Goal: Transaction & Acquisition: Purchase product/service

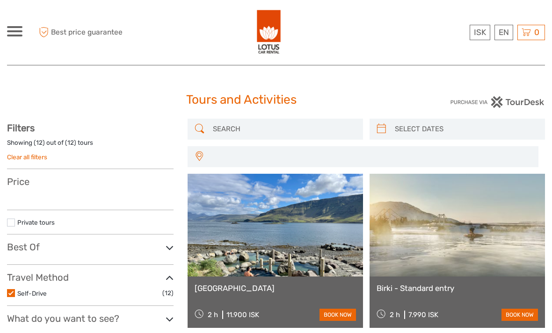
select select
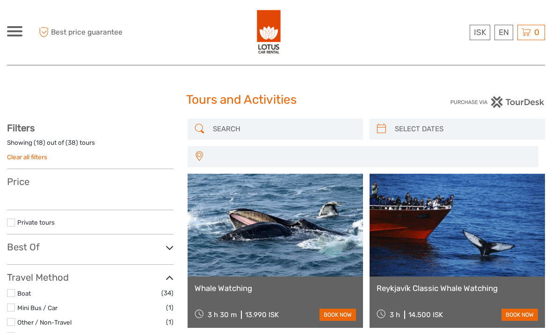
select select
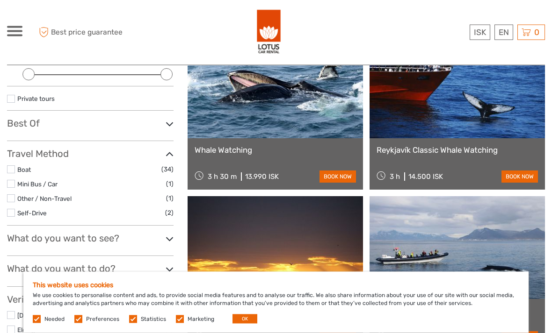
scroll to position [138, 0]
click at [0, 0] on link "£" at bounding box center [0, 0] width 0 height 0
click at [528, 174] on link "book now" at bounding box center [519, 177] width 36 height 12
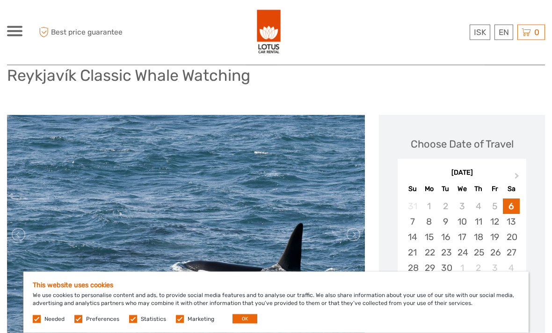
scroll to position [71, 0]
click at [517, 175] on span "Next Month" at bounding box center [517, 178] width 0 height 14
click at [517, 174] on span "Next Month" at bounding box center [517, 178] width 0 height 14
click at [445, 219] on div "4" at bounding box center [445, 221] width 16 height 15
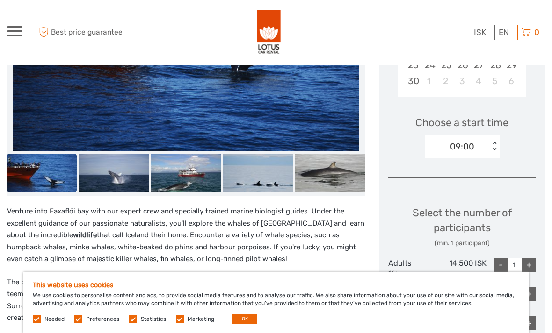
scroll to position [263, 0]
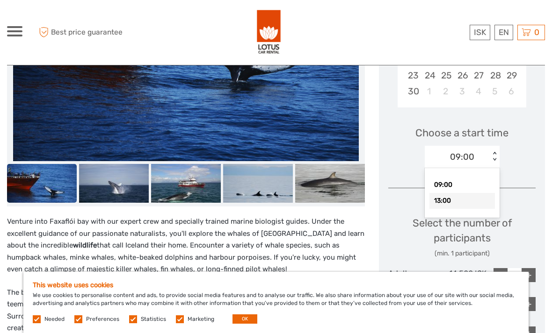
click at [473, 197] on div "13:00" at bounding box center [461, 201] width 65 height 16
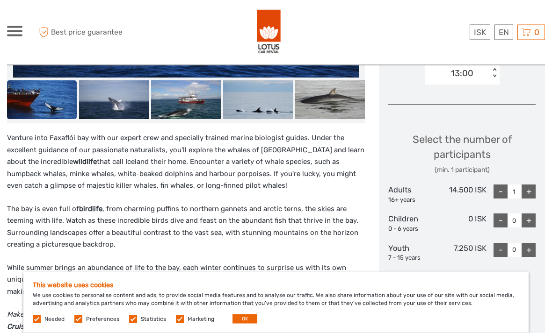
scroll to position [347, 0]
click at [528, 188] on div "+" at bounding box center [528, 192] width 14 height 14
click at [529, 191] on div "+" at bounding box center [528, 192] width 14 height 14
click at [529, 187] on div "+" at bounding box center [528, 192] width 14 height 14
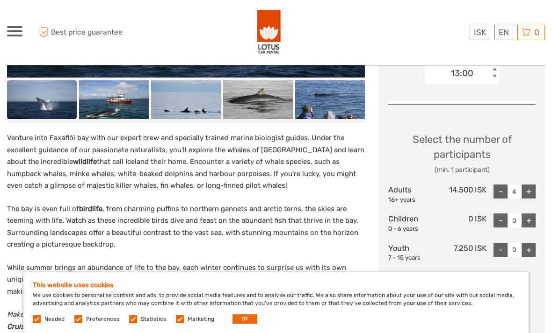
click at [531, 192] on div "+" at bounding box center [528, 192] width 14 height 14
click at [529, 187] on div "+" at bounding box center [528, 192] width 14 height 14
type input "6"
click at [0, 0] on link "£" at bounding box center [0, 0] width 0 height 0
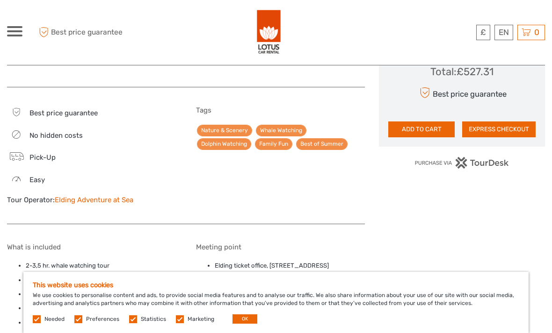
scroll to position [638, 0]
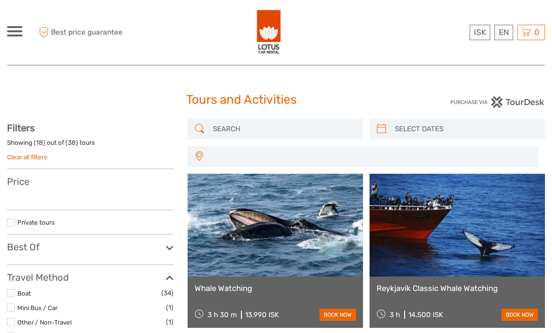
select select
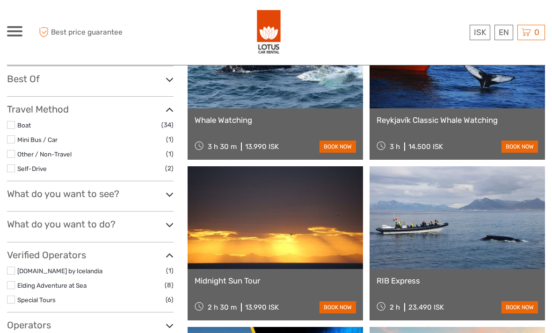
select select
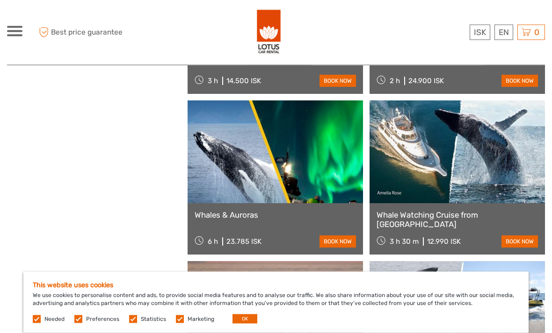
scroll to position [878, 0]
click at [400, 216] on link "Whale Watching Cruise from [GEOGRAPHIC_DATA]" at bounding box center [456, 219] width 161 height 19
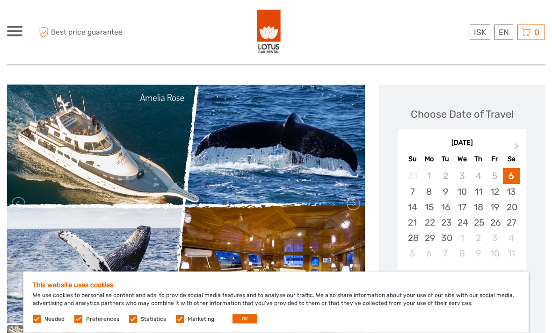
scroll to position [99, 0]
click at [181, 324] on label at bounding box center [180, 320] width 8 height 8
click at [0, 0] on input "checkbox" at bounding box center [0, 0] width 0 height 0
click at [240, 324] on button "OK" at bounding box center [244, 319] width 25 height 9
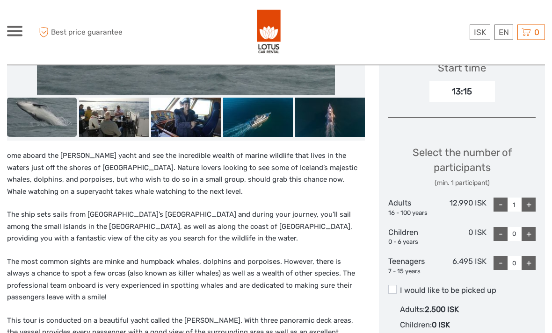
scroll to position [326, 0]
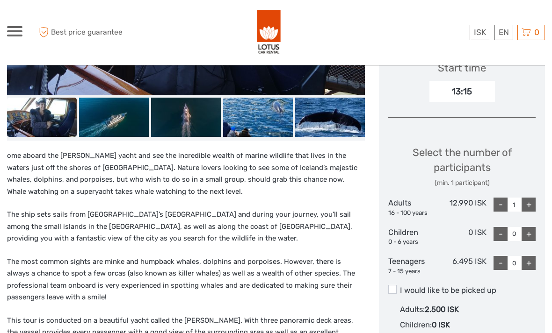
click at [0, 0] on link "£" at bounding box center [0, 0] width 0 height 0
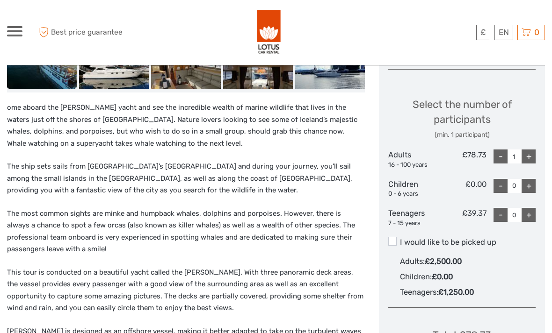
scroll to position [353, 0]
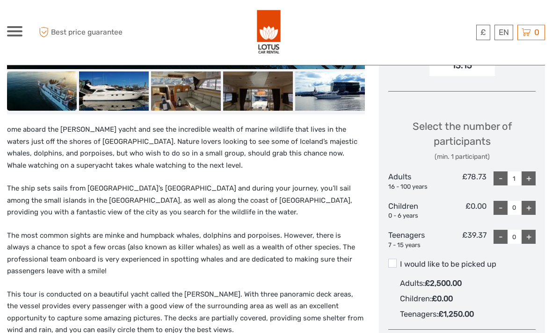
click at [527, 174] on div "+" at bounding box center [528, 179] width 14 height 14
click at [528, 173] on div "+" at bounding box center [528, 179] width 14 height 14
click at [528, 175] on div "+" at bounding box center [528, 179] width 14 height 14
click at [533, 172] on div "+" at bounding box center [528, 179] width 14 height 14
click at [529, 177] on div "+" at bounding box center [528, 179] width 14 height 14
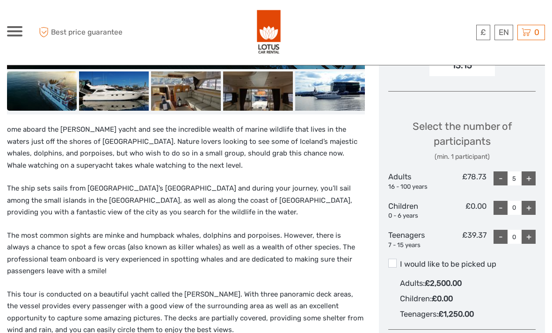
type input "6"
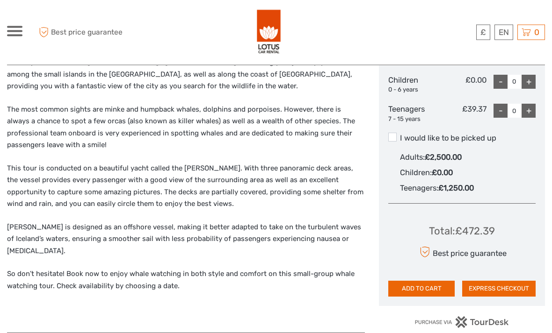
scroll to position [475, 0]
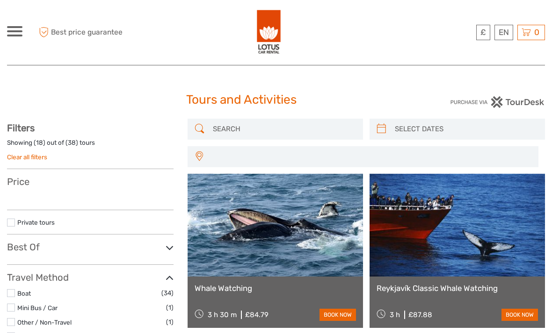
select select
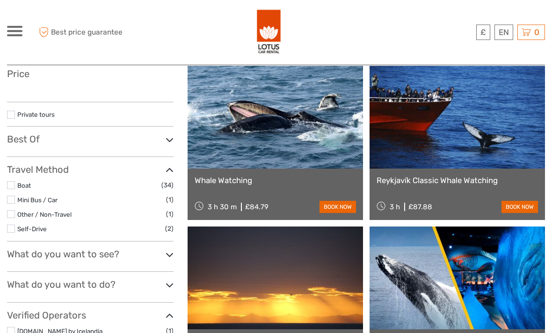
select select
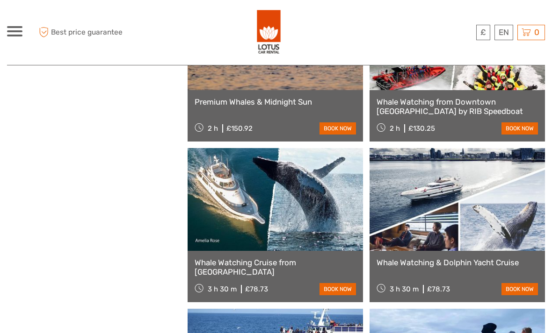
scroll to position [1158, 0]
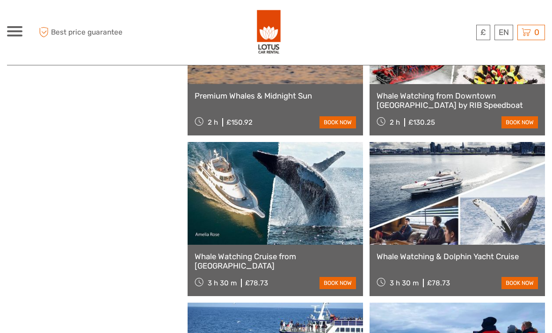
click at [347, 283] on link "book now" at bounding box center [337, 283] width 36 height 12
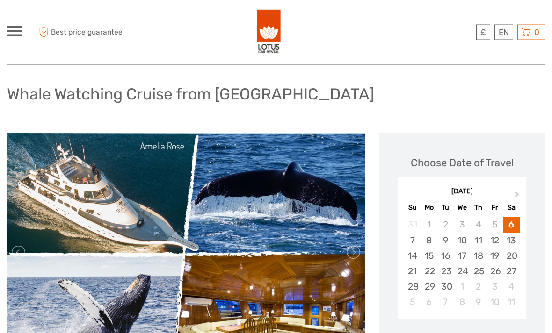
scroll to position [51, 0]
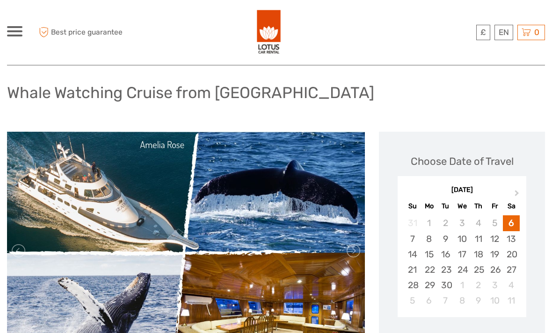
click at [517, 193] on span "Next Month" at bounding box center [517, 195] width 0 height 14
click at [518, 192] on button "Next Month" at bounding box center [517, 195] width 15 height 15
click at [442, 240] on div "4" at bounding box center [445, 238] width 16 height 15
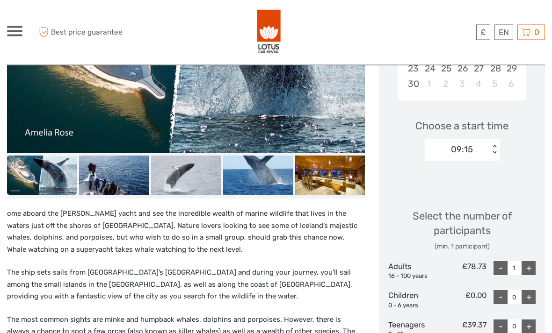
scroll to position [268, 0]
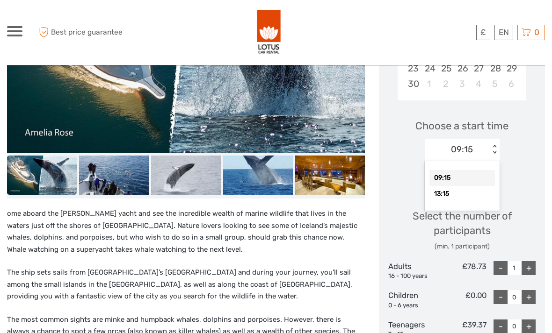
click at [471, 194] on div "13:15" at bounding box center [461, 194] width 65 height 16
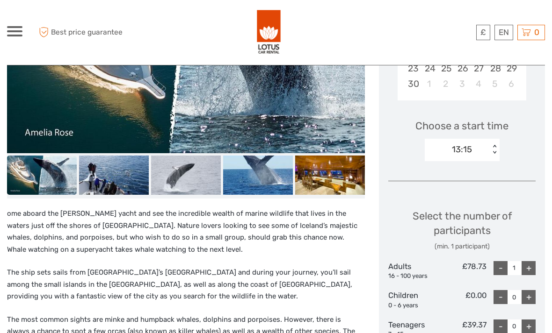
click at [525, 265] on div "+" at bounding box center [528, 268] width 14 height 14
click at [523, 267] on div "+" at bounding box center [528, 268] width 14 height 14
click at [523, 264] on div "+" at bounding box center [528, 268] width 14 height 14
click at [528, 266] on div "+" at bounding box center [528, 268] width 14 height 14
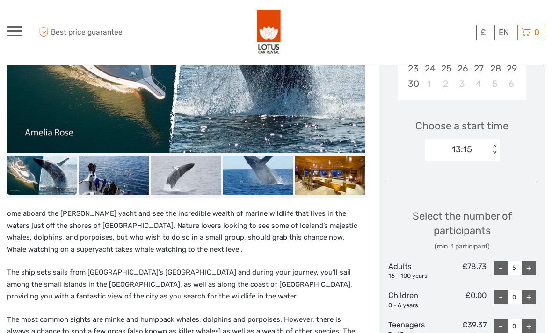
type input "6"
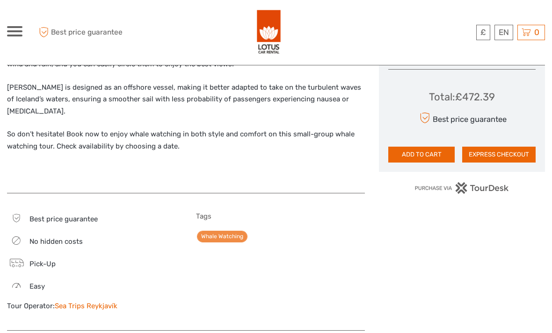
scroll to position [616, 0]
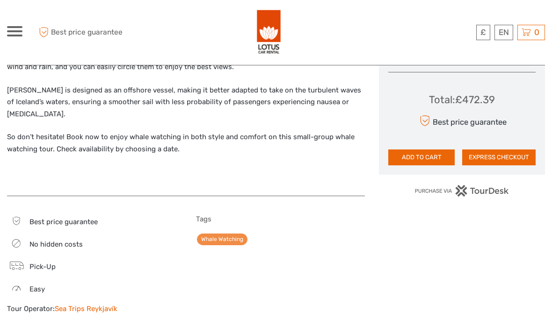
click at [436, 150] on button "ADD TO CART" at bounding box center [421, 158] width 66 height 16
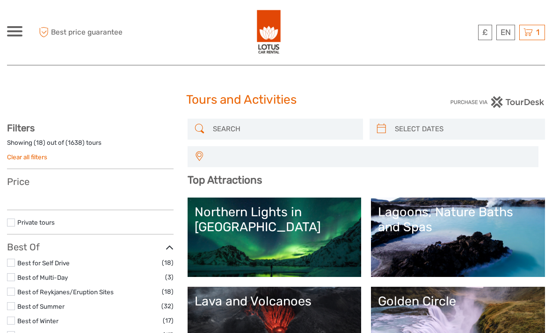
select select
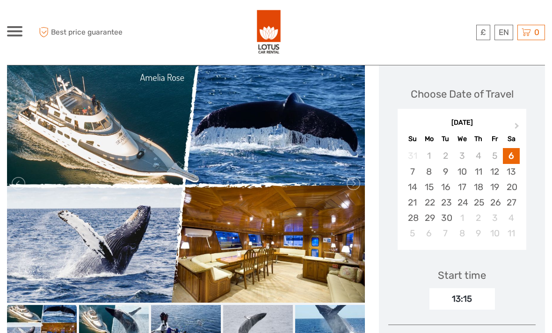
scroll to position [118, 0]
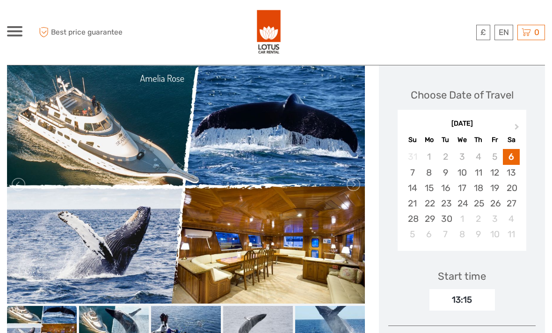
click at [517, 122] on button "Next Month" at bounding box center [517, 129] width 15 height 15
click at [514, 122] on button "Next Month" at bounding box center [517, 129] width 15 height 15
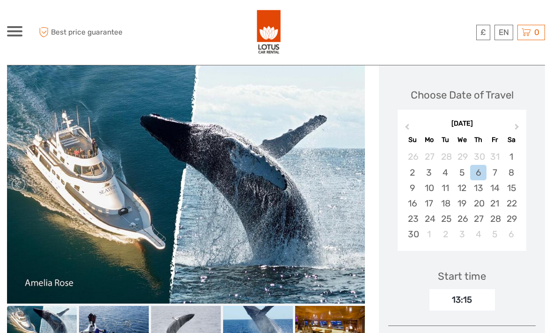
click at [446, 167] on div "4" at bounding box center [445, 172] width 16 height 15
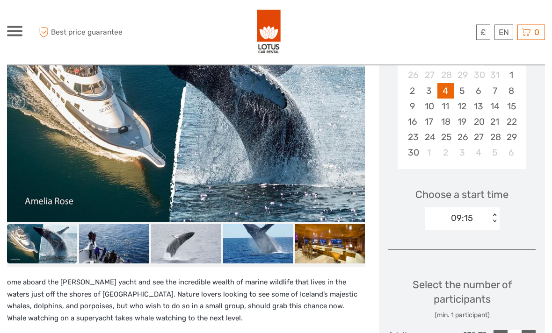
scroll to position [200, 0]
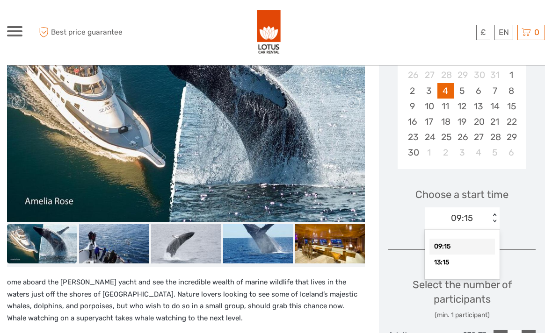
click at [469, 261] on div "13:15" at bounding box center [461, 263] width 65 height 16
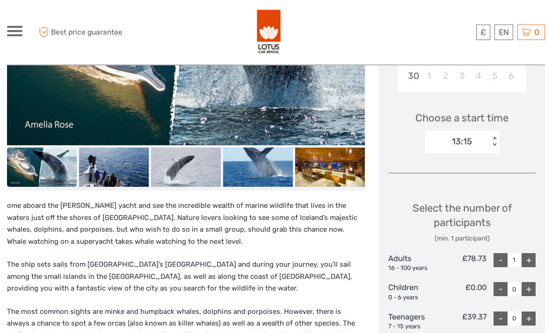
scroll to position [299, 0]
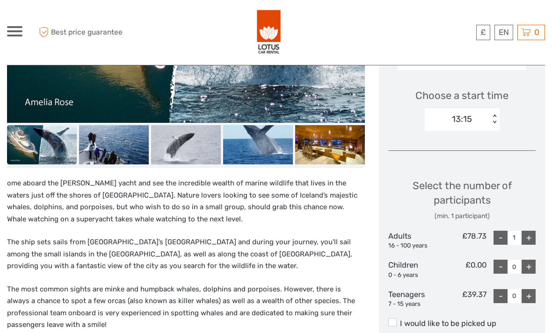
click at [528, 235] on div "+" at bounding box center [528, 238] width 14 height 14
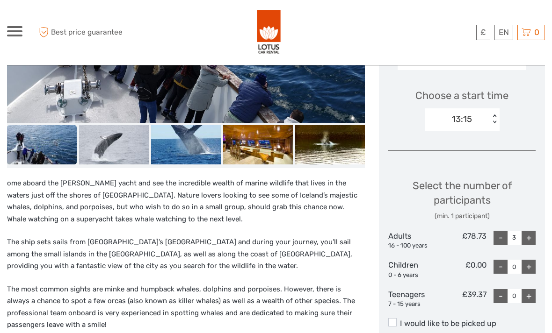
click at [527, 236] on div "+" at bounding box center [528, 238] width 14 height 14
click at [526, 236] on div "+" at bounding box center [528, 238] width 14 height 14
click at [528, 236] on div "+" at bounding box center [528, 238] width 14 height 14
type input "6"
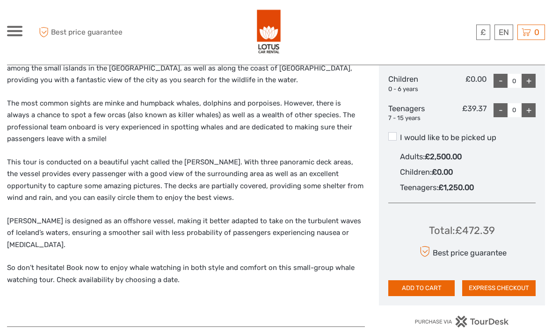
scroll to position [485, 0]
click at [434, 282] on button "ADD TO CART" at bounding box center [421, 289] width 66 height 16
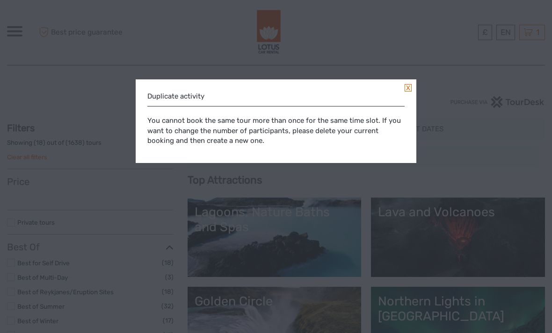
select select
click at [408, 84] on div "Duplicate activity You cannot book the same tour more than once for the same ti…" at bounding box center [276, 121] width 281 height 84
click at [404, 87] on div "Duplicate activity You cannot book the same tour more than once for the same ti…" at bounding box center [276, 121] width 281 height 84
click at [406, 83] on div "Duplicate activity You cannot book the same tour more than once for the same ti…" at bounding box center [276, 121] width 281 height 84
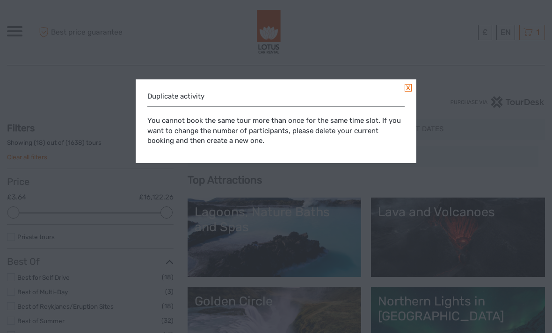
click at [395, 97] on div "Duplicate activity" at bounding box center [275, 97] width 257 height 20
click at [386, 134] on div "You cannot book the same tour more than once for the same time slot. If you wan…" at bounding box center [275, 131] width 257 height 49
click at [405, 97] on div "Duplicate activity You cannot book the same tour more than once for the same ti…" at bounding box center [276, 121] width 281 height 84
click at [406, 95] on div "Duplicate activity You cannot book the same tour more than once for the same ti…" at bounding box center [276, 121] width 281 height 84
click at [410, 84] on link at bounding box center [408, 87] width 7 height 7
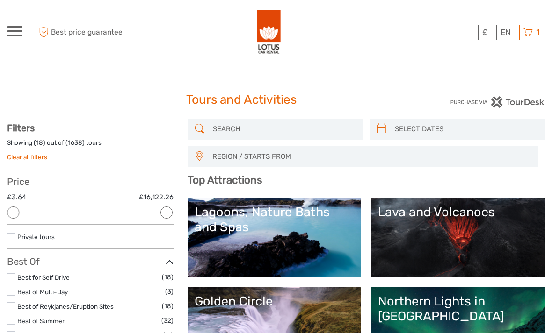
click at [412, 80] on div at bounding box center [276, 166] width 552 height 333
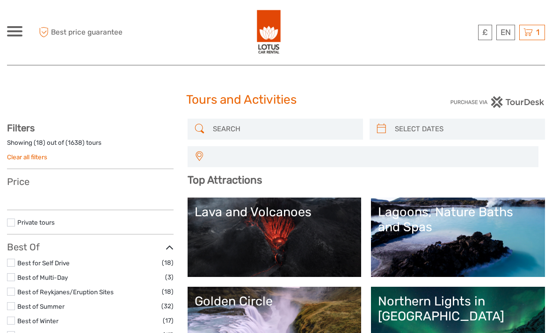
select select
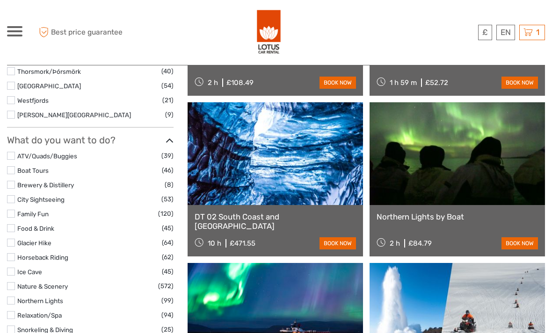
scroll to position [780, 0]
click at [0, 0] on input "checkbox" at bounding box center [0, 0] width 0 height 0
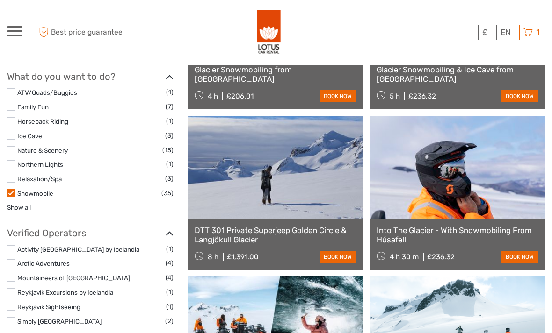
scroll to position [540, 0]
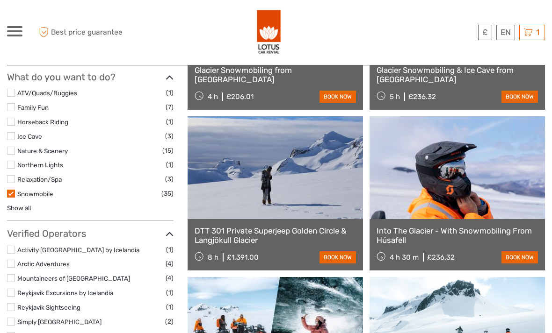
click at [13, 190] on label at bounding box center [11, 194] width 8 height 8
click at [0, 0] on input "checkbox" at bounding box center [0, 0] width 0 height 0
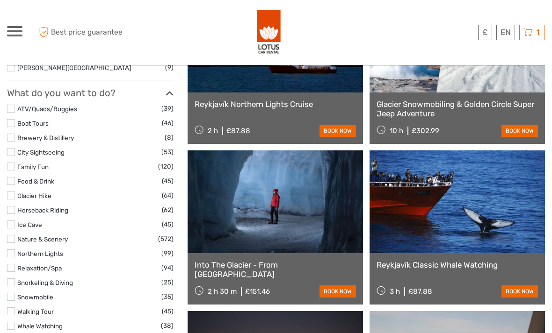
scroll to position [828, 0]
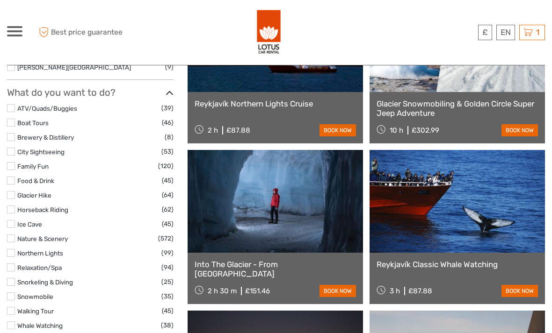
click at [9, 264] on label at bounding box center [11, 268] width 8 height 8
click at [0, 0] on input "checkbox" at bounding box center [0, 0] width 0 height 0
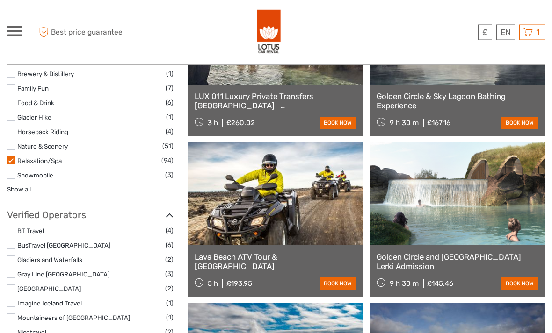
scroll to position [674, 0]
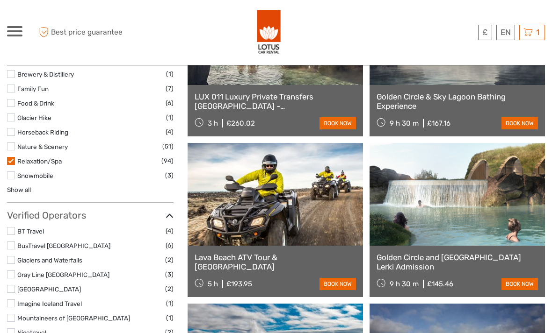
click at [13, 157] on label at bounding box center [11, 161] width 8 height 8
click at [0, 0] on input "checkbox" at bounding box center [0, 0] width 0 height 0
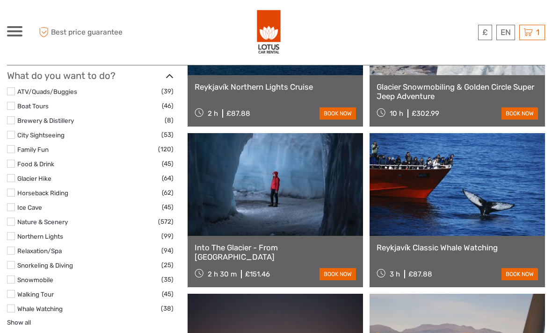
scroll to position [845, 0]
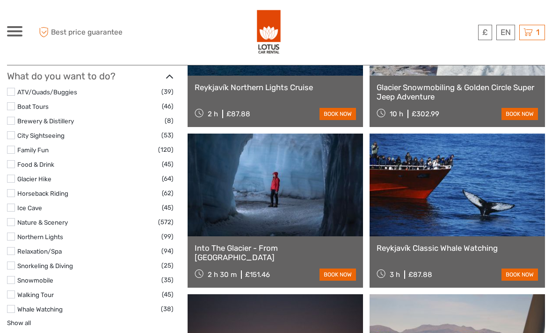
click at [14, 262] on label at bounding box center [11, 266] width 8 height 8
click at [0, 0] on input "checkbox" at bounding box center [0, 0] width 0 height 0
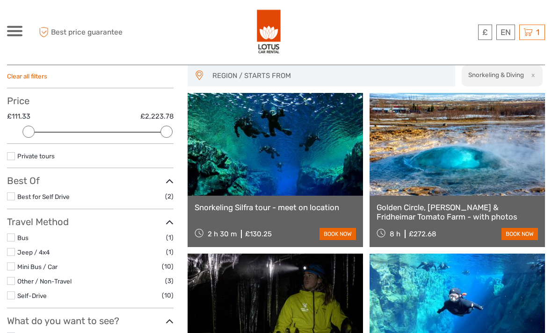
scroll to position [85, 0]
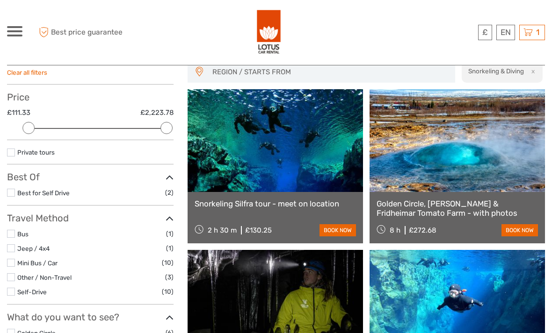
click at [340, 224] on link "book now" at bounding box center [337, 230] width 36 height 12
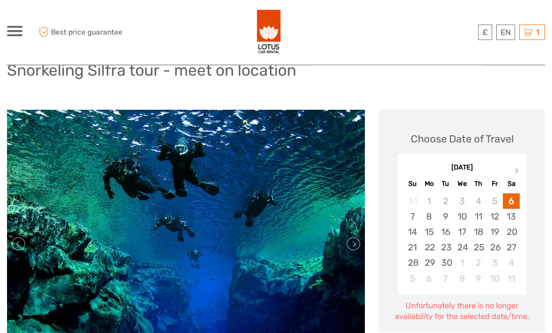
scroll to position [77, 0]
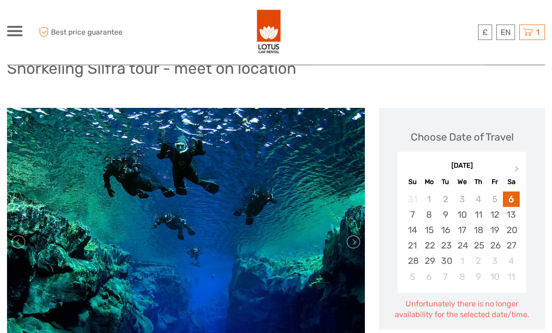
click at [515, 164] on button "Next Month" at bounding box center [517, 171] width 15 height 15
click at [517, 167] on span "Next Month" at bounding box center [517, 171] width 0 height 14
click at [459, 209] on div "5" at bounding box center [462, 214] width 16 height 15
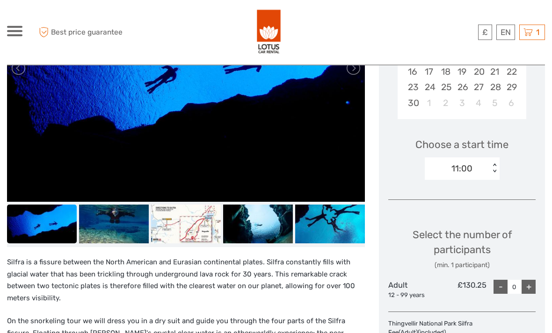
scroll to position [252, 0]
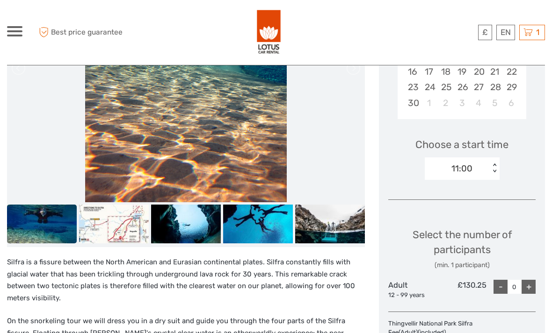
click at [527, 285] on div "+" at bounding box center [528, 287] width 14 height 14
click at [528, 285] on div "+" at bounding box center [528, 287] width 14 height 14
type input "3"
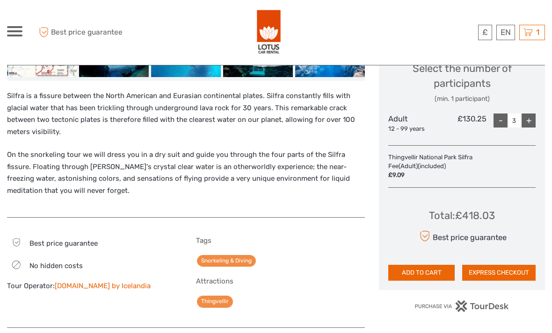
scroll to position [418, 0]
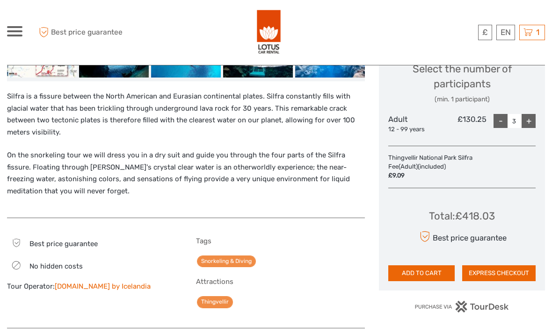
click at [433, 267] on button "ADD TO CART" at bounding box center [421, 274] width 66 height 16
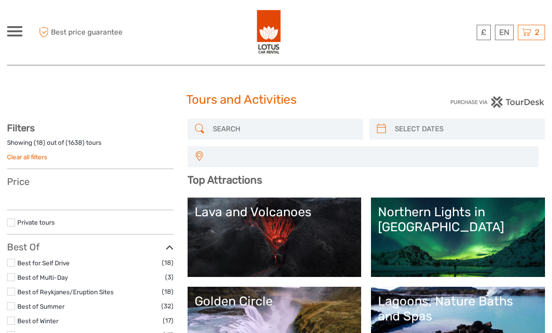
select select
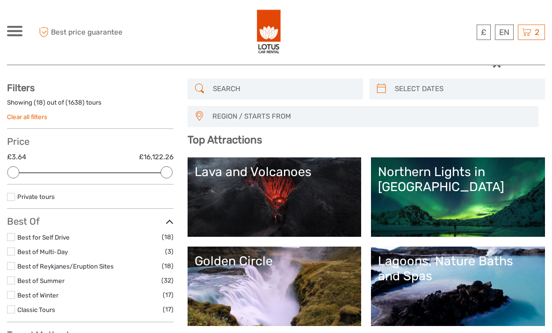
scroll to position [41, 0]
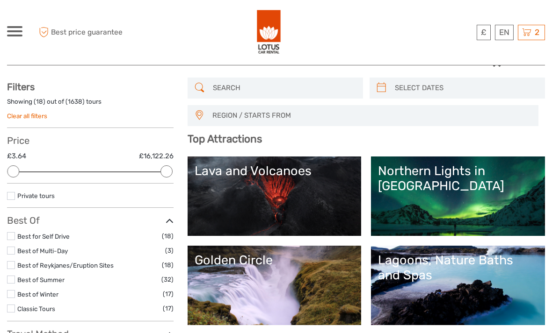
click at [485, 266] on div "Lagoons, Nature Baths and Spas" at bounding box center [458, 268] width 160 height 30
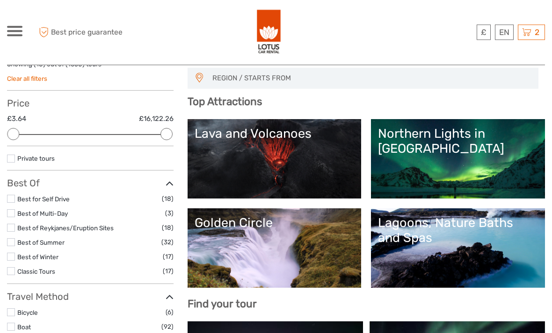
click at [9, 187] on h3 "Best Of" at bounding box center [90, 183] width 166 height 11
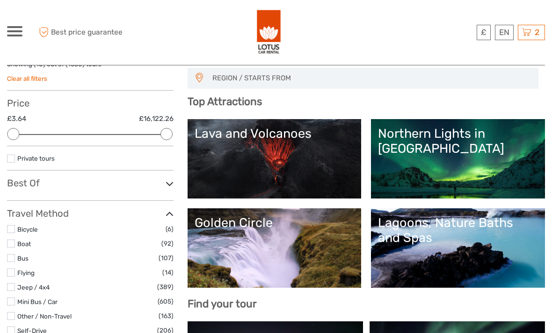
click at [68, 182] on h3 "Best Of" at bounding box center [90, 183] width 166 height 11
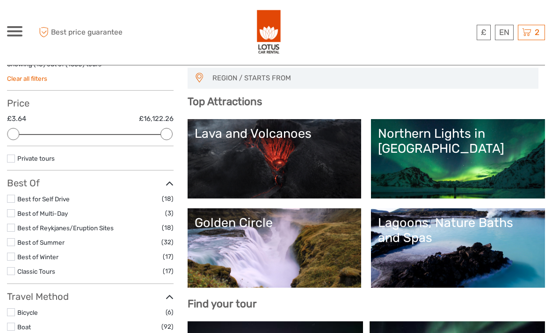
click at [14, 195] on label at bounding box center [11, 199] width 8 height 8
click at [0, 0] on input "checkbox" at bounding box center [0, 0] width 0 height 0
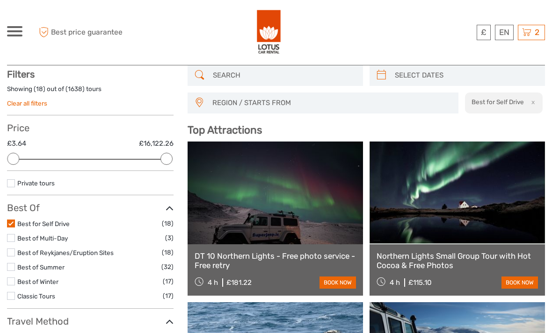
scroll to position [53, 0]
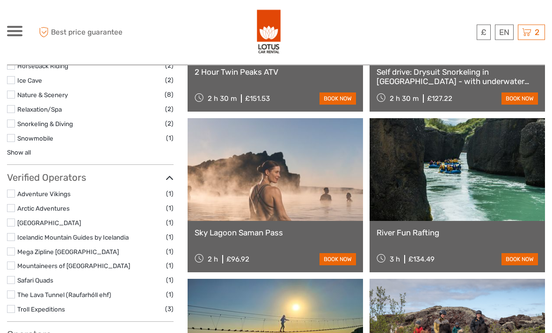
scroll to position [538, 0]
click at [218, 229] on link "Sky Lagoon Saman Pass" at bounding box center [275, 232] width 161 height 9
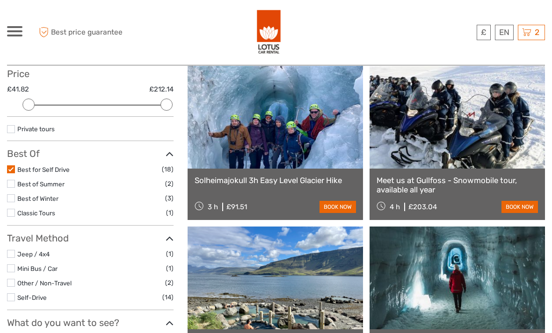
scroll to position [109, 0]
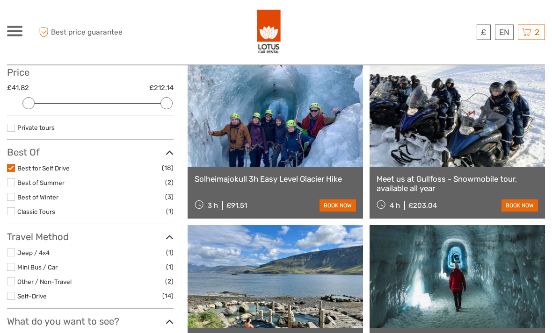
click at [15, 163] on li "Best for Self Drive (18)" at bounding box center [90, 168] width 166 height 11
click at [13, 194] on label at bounding box center [11, 198] width 8 height 8
click at [0, 0] on input "checkbox" at bounding box center [0, 0] width 0 height 0
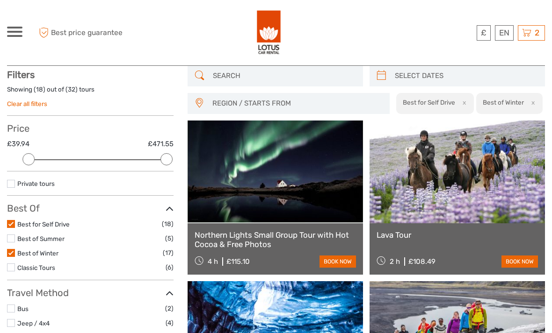
scroll to position [53, 0]
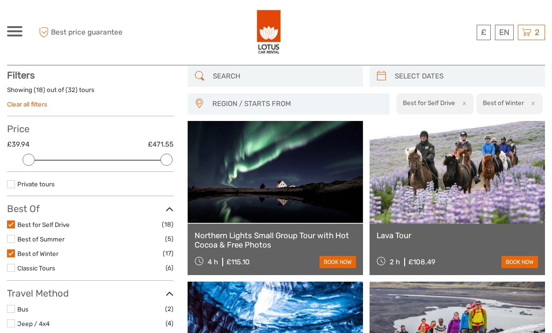
click at [18, 221] on link "Best for Self Drive" at bounding box center [43, 224] width 52 height 7
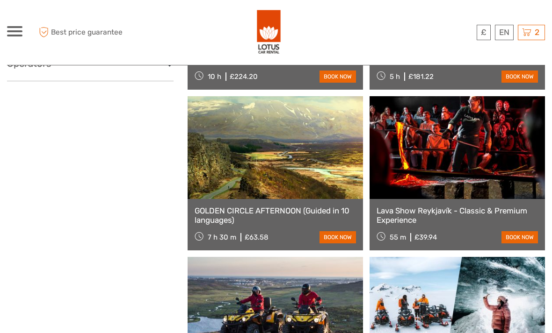
scroll to position [882, 0]
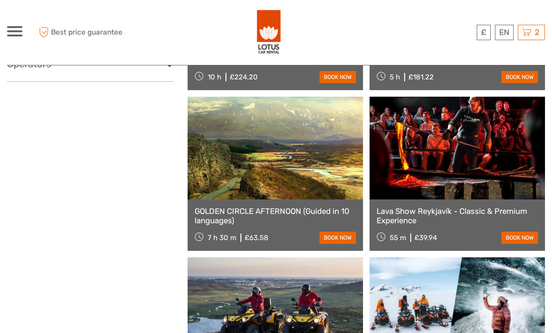
click at [497, 208] on link "Lava Show Reykjavík - Classic & Premium Experience" at bounding box center [456, 216] width 161 height 19
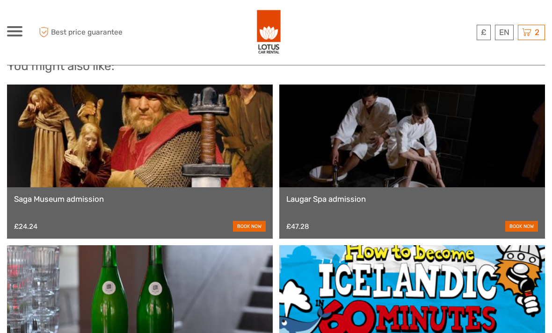
scroll to position [1078, 0]
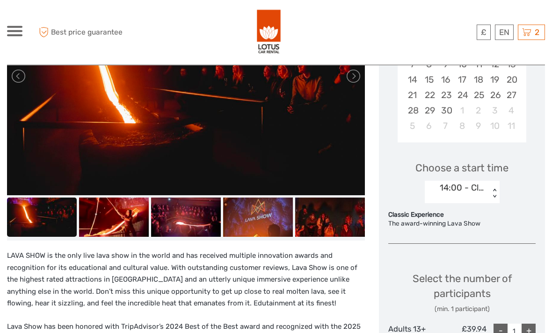
scroll to position [227, 0]
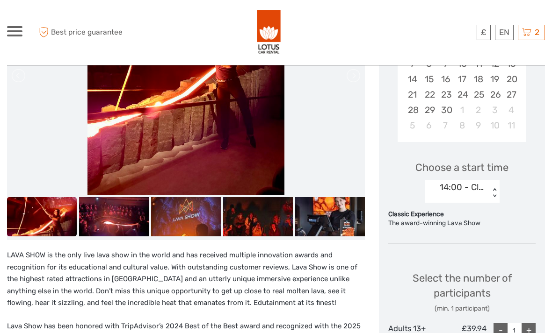
click at [535, 33] on span "2" at bounding box center [536, 32] width 7 height 9
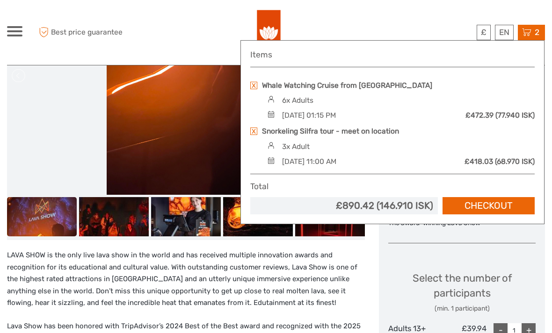
click at [500, 208] on link "Checkout" at bounding box center [488, 205] width 92 height 17
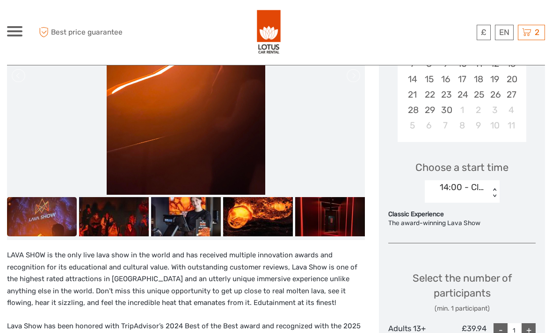
scroll to position [257, 0]
